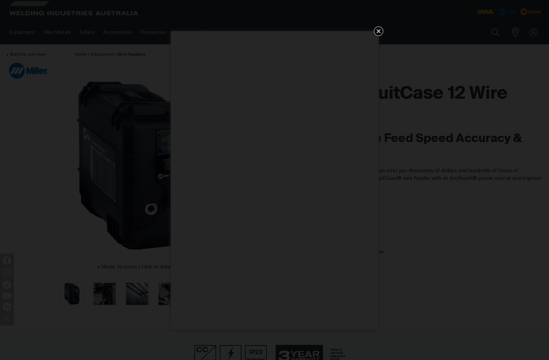
click at [379, 30] on icon "Get 5 WIA Welding Guides Free!" at bounding box center [378, 31] width 4 height 4
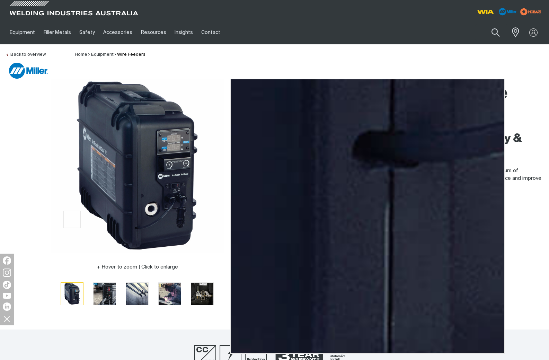
click at [76, 211] on img at bounding box center [137, 165] width 173 height 173
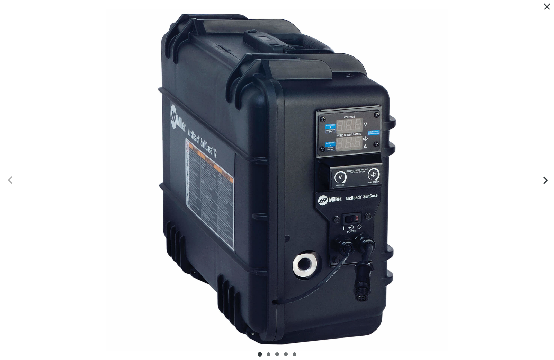
click at [544, 171] on button "Next slide" at bounding box center [544, 180] width 20 height 20
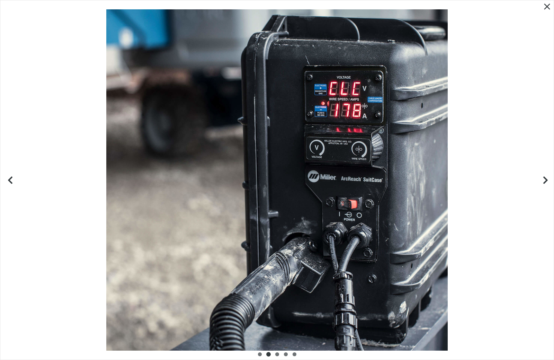
click at [545, 179] on icon "Next slide" at bounding box center [545, 180] width 9 height 9
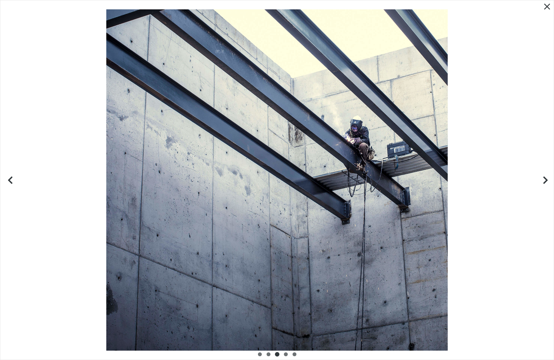
click at [543, 181] on icon "Next slide" at bounding box center [545, 180] width 9 height 9
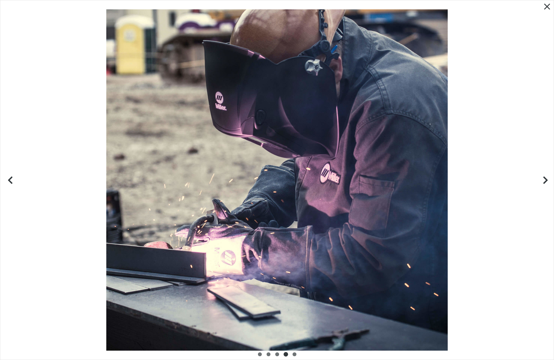
click at [543, 180] on icon "Next slide" at bounding box center [545, 180] width 9 height 9
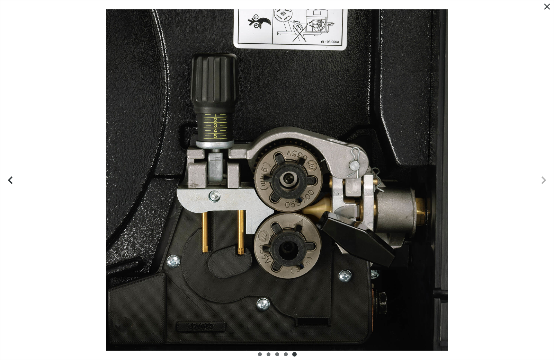
click at [545, 182] on icon "Next slide" at bounding box center [543, 180] width 9 height 9
click at [545, 179] on icon "Next slide" at bounding box center [543, 179] width 5 height 7
click at [6, 178] on icon "Previous slide" at bounding box center [8, 180] width 9 height 9
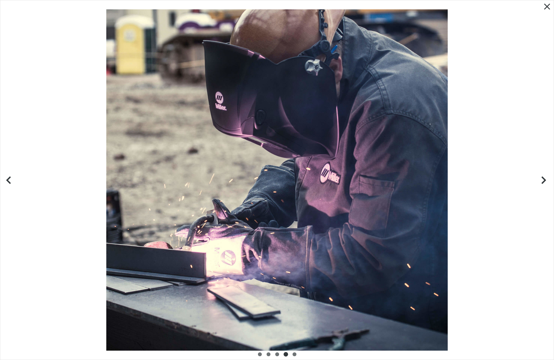
click at [7, 179] on icon "Previous slide" at bounding box center [8, 180] width 9 height 9
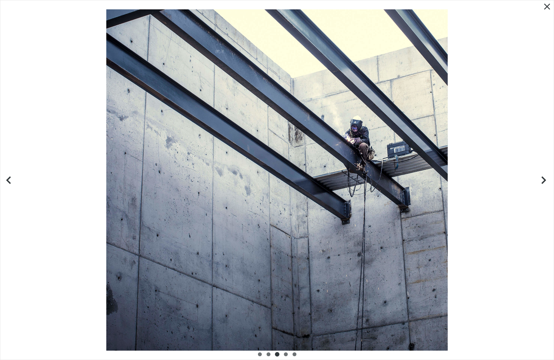
click at [7, 178] on icon "Previous slide" at bounding box center [8, 180] width 9 height 9
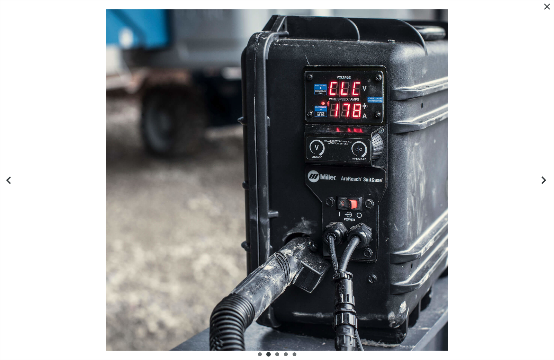
click at [7, 178] on icon "Previous slide" at bounding box center [8, 180] width 9 height 9
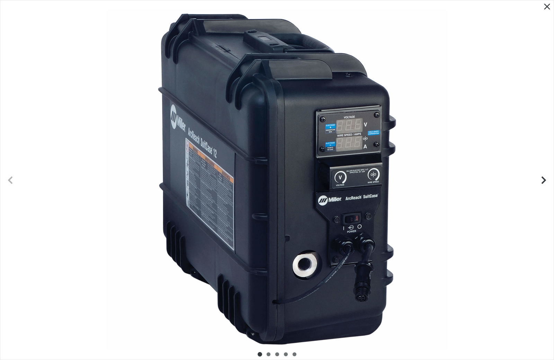
click at [7, 178] on icon "Previous slide" at bounding box center [10, 180] width 9 height 9
click at [547, 8] on icon "Close pop-up overlay" at bounding box center [547, 6] width 10 height 10
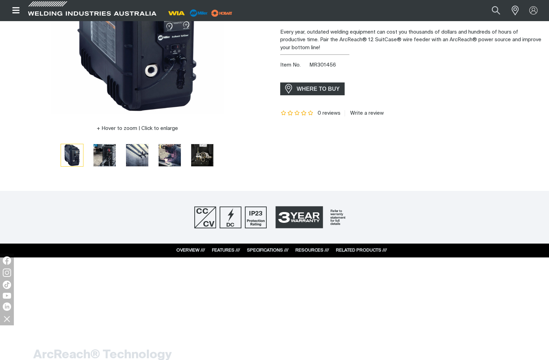
scroll to position [173, 0]
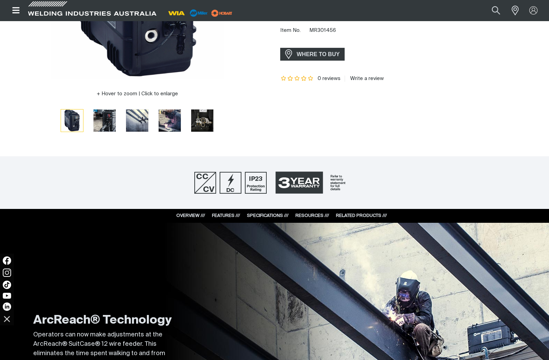
click at [279, 214] on link "SPECIFICATIONS ///" at bounding box center [268, 215] width 42 height 5
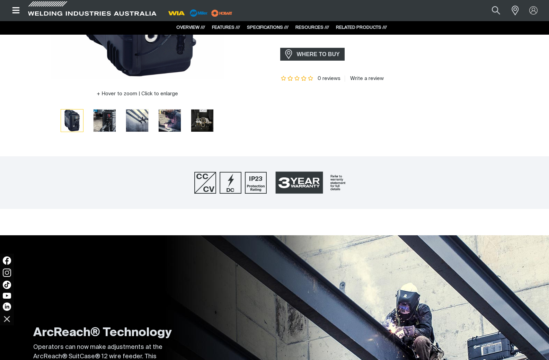
scroll to position [1687, 0]
